Goal: Task Accomplishment & Management: Manage account settings

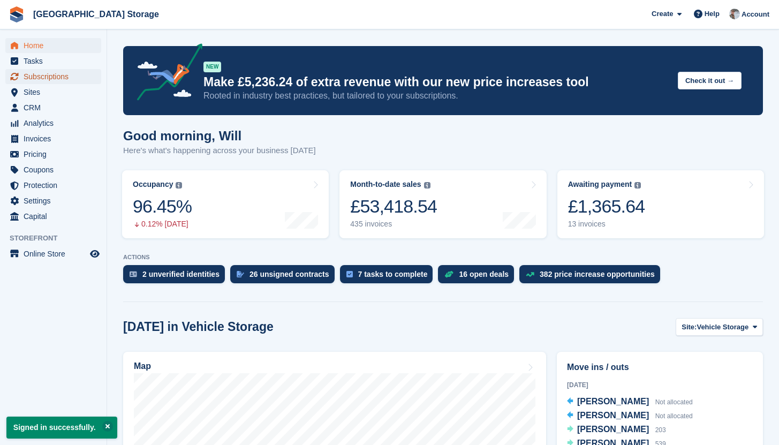
click at [56, 72] on span "Subscriptions" at bounding box center [56, 76] width 64 height 15
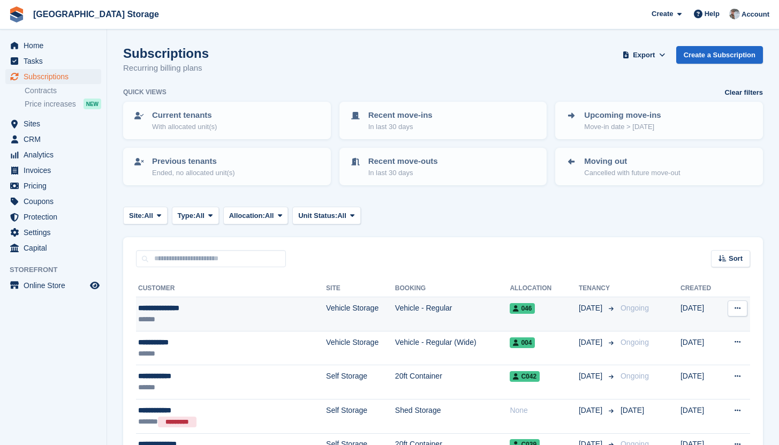
click at [326, 306] on td "Vehicle Storage" at bounding box center [360, 314] width 69 height 34
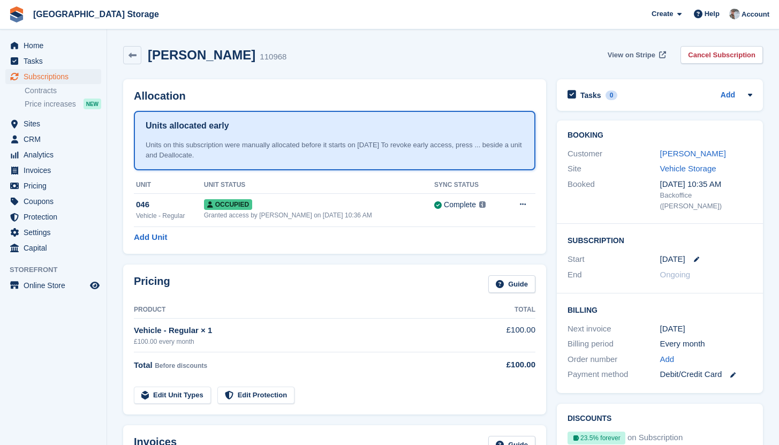
click at [634, 55] on span "View on Stripe" at bounding box center [632, 55] width 48 height 11
click at [676, 159] on div "[PERSON_NAME]" at bounding box center [707, 154] width 93 height 12
click at [677, 152] on link "Robert Whitling" at bounding box center [694, 153] width 66 height 9
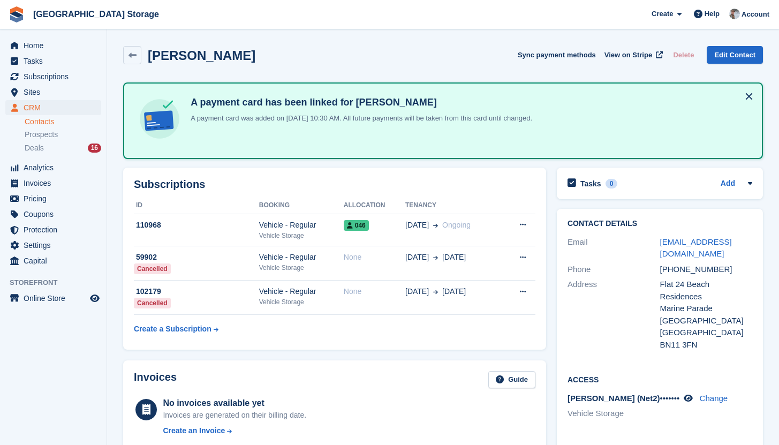
click at [554, 239] on div "Contact Details Email whitlingbob@icloud.com Phone +447446848637 Address Flat 2…" at bounding box center [660, 453] width 217 height 498
click at [42, 43] on span "Home" at bounding box center [56, 45] width 64 height 15
